Goal: Obtain resource: Download file/media

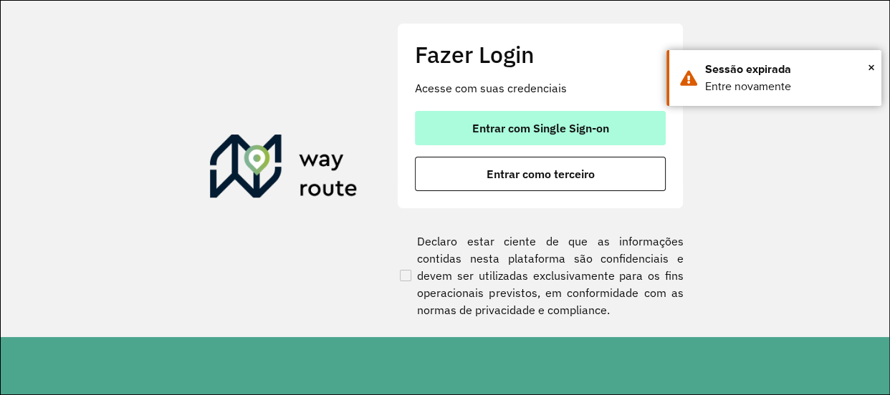
click at [501, 137] on button "Entrar com Single Sign-on" at bounding box center [540, 128] width 251 height 34
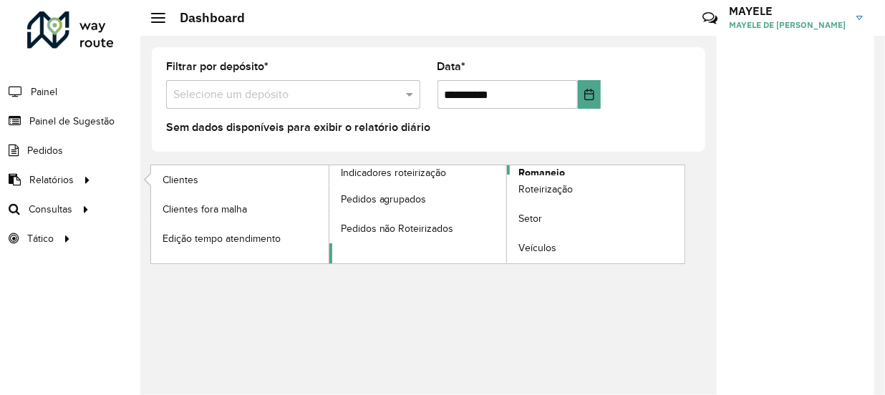
click at [573, 168] on link "Romaneio" at bounding box center [508, 214] width 356 height 98
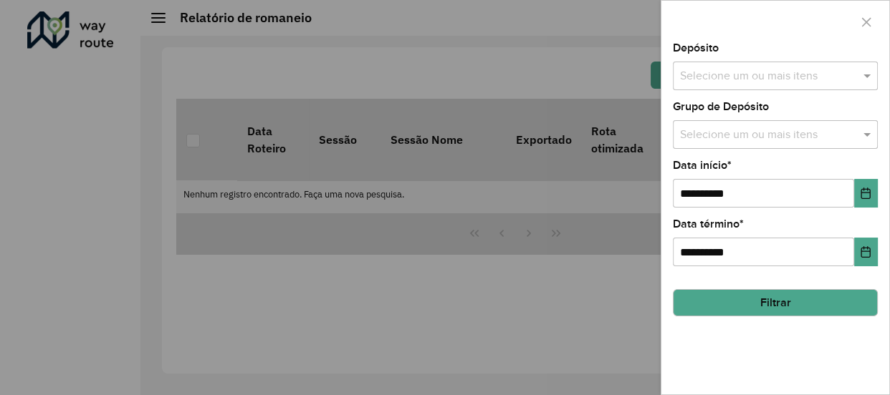
click at [742, 71] on input "text" at bounding box center [767, 76] width 183 height 17
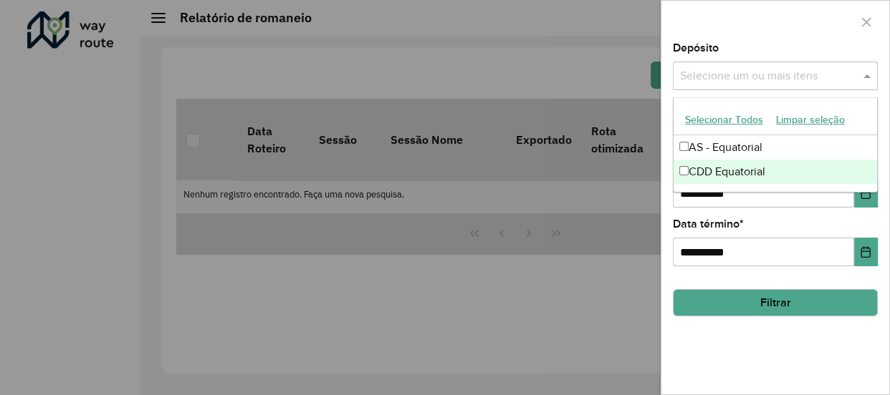
click at [730, 176] on div "CDD Equatorial" at bounding box center [774, 172] width 203 height 24
click at [870, 201] on button "Choose Date" at bounding box center [866, 193] width 24 height 29
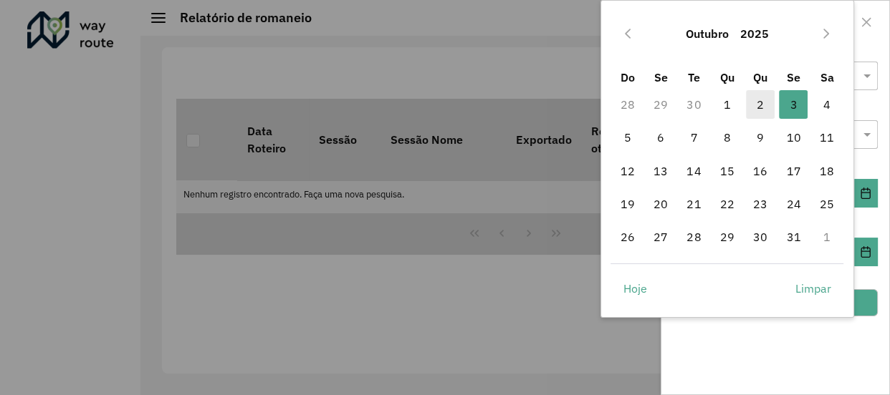
click at [767, 104] on span "2" at bounding box center [760, 104] width 29 height 29
type input "**********"
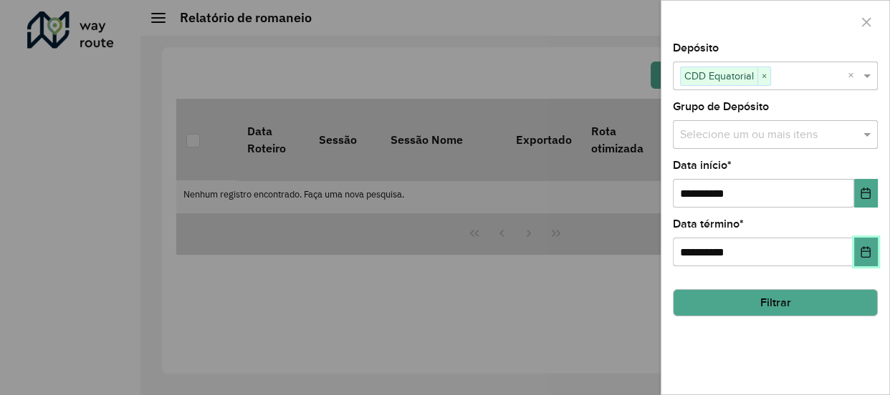
click at [864, 249] on icon "Choose Date" at bounding box center [865, 251] width 9 height 11
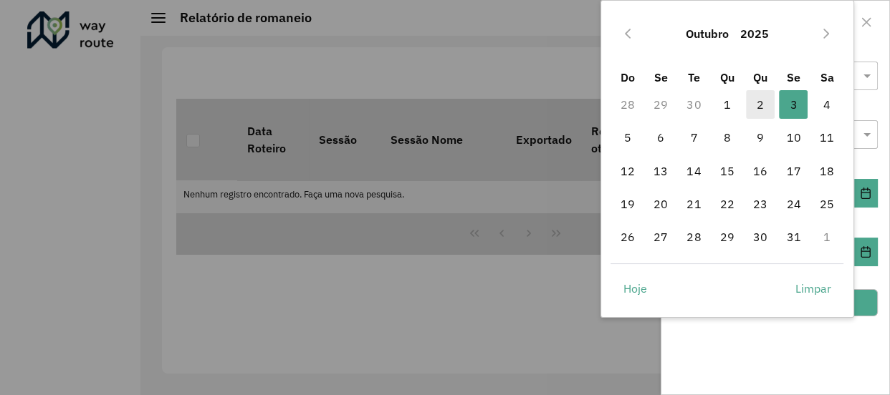
click at [770, 101] on span "2" at bounding box center [760, 104] width 29 height 29
type input "**********"
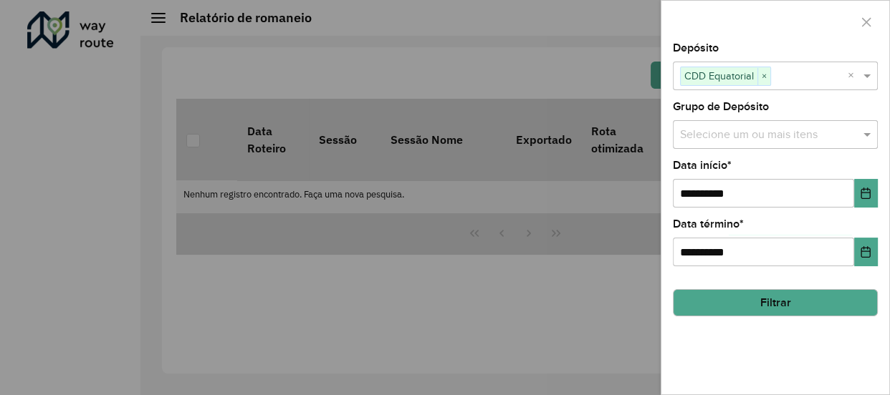
click at [792, 294] on button "Filtrar" at bounding box center [775, 302] width 205 height 27
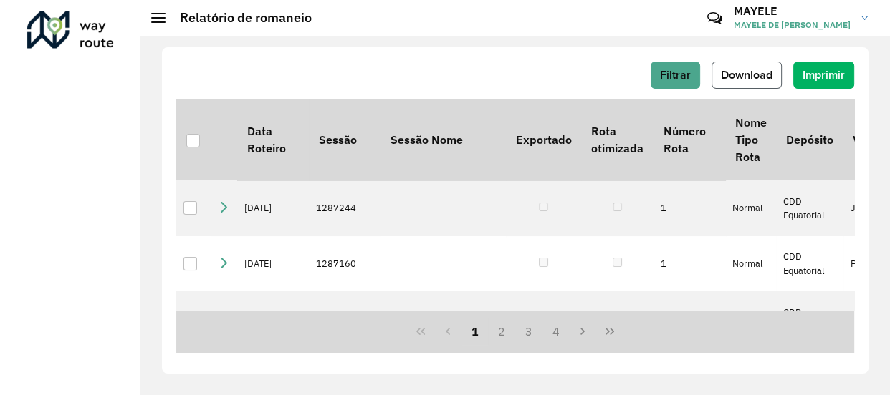
click at [735, 70] on span "Download" at bounding box center [747, 75] width 52 height 12
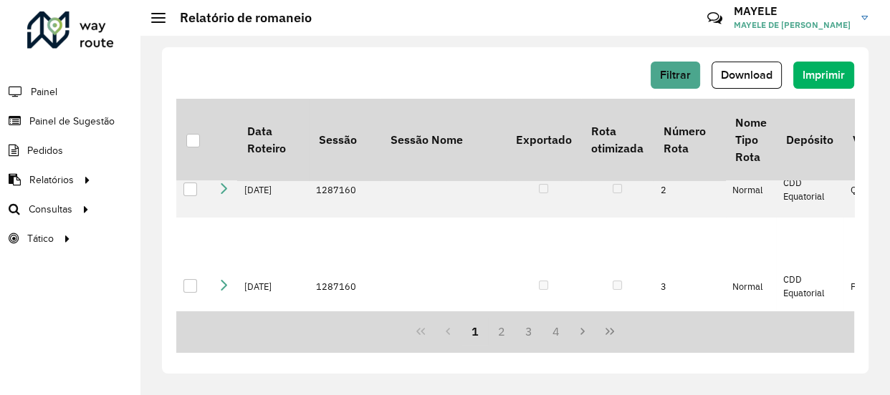
scroll to position [195, 0]
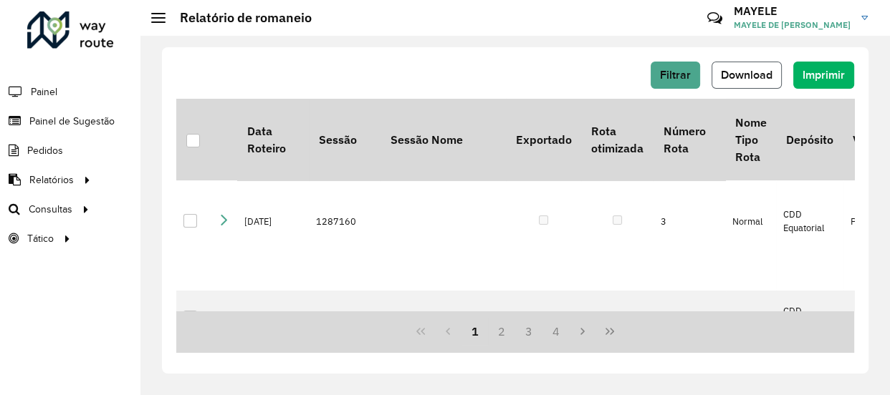
click at [752, 71] on span "Download" at bounding box center [747, 75] width 52 height 12
